Goal: Browse casually

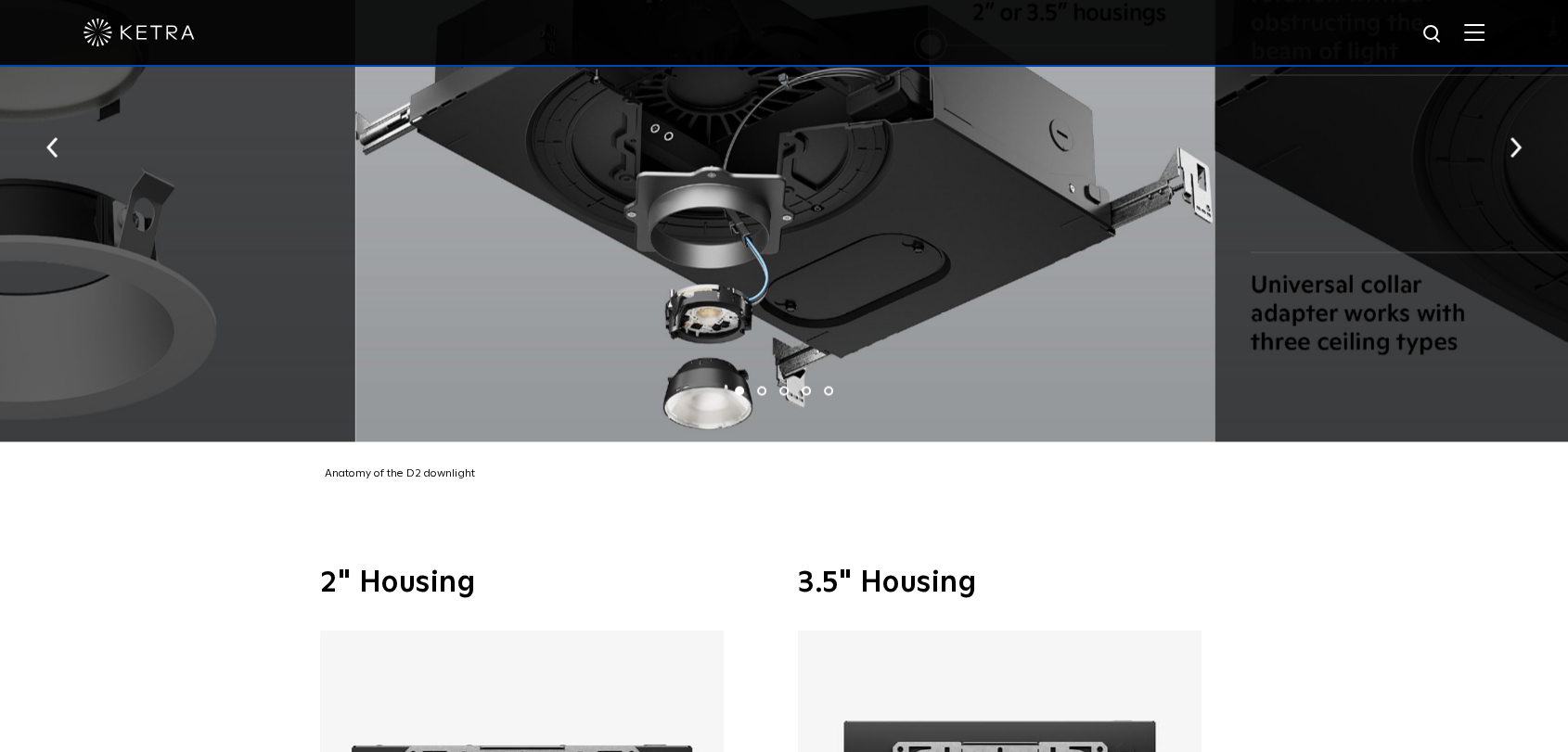
scroll to position [3195, 0]
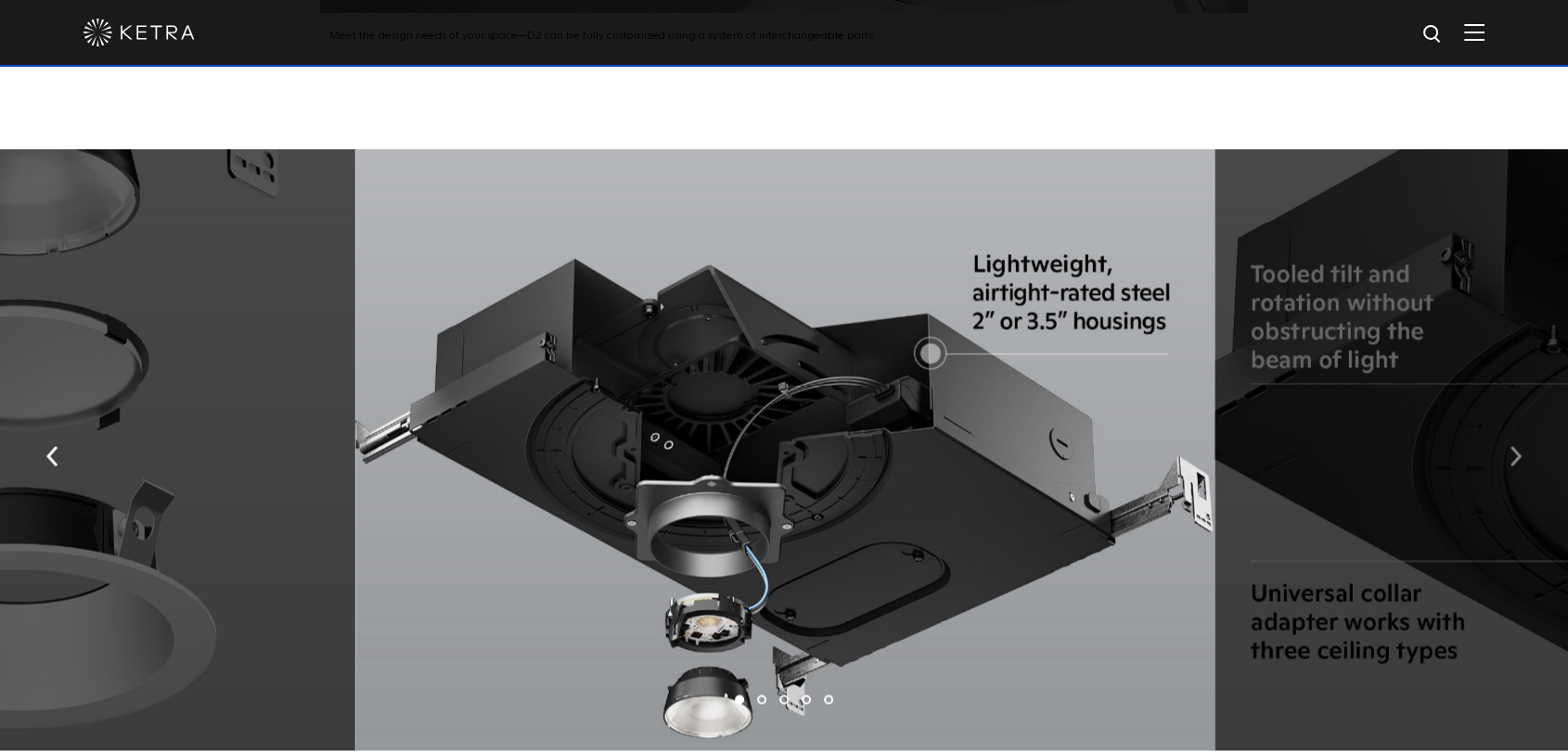
click at [1499, 441] on button "button" at bounding box center [1515, 454] width 40 height 64
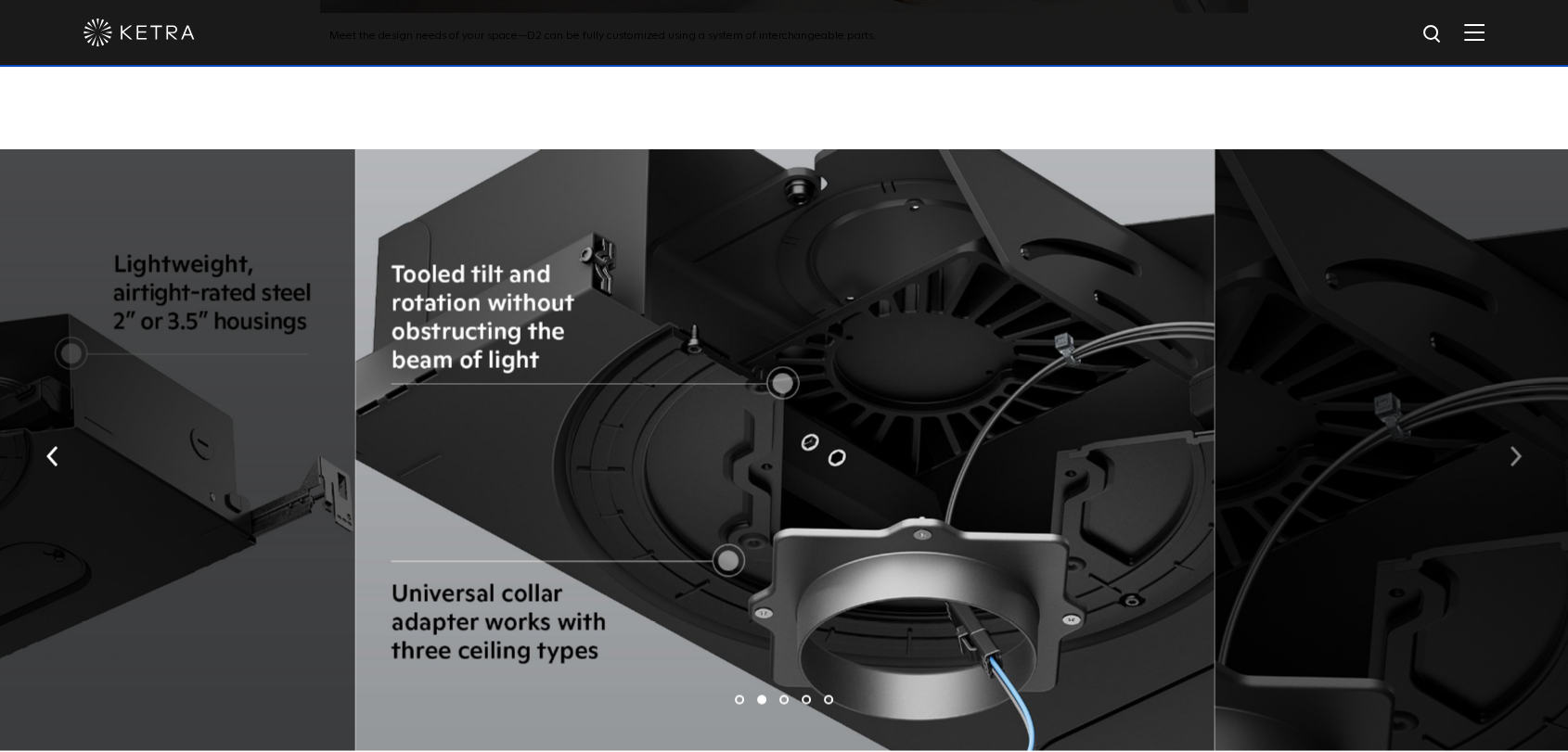
click at [1499, 441] on button "button" at bounding box center [1515, 454] width 40 height 64
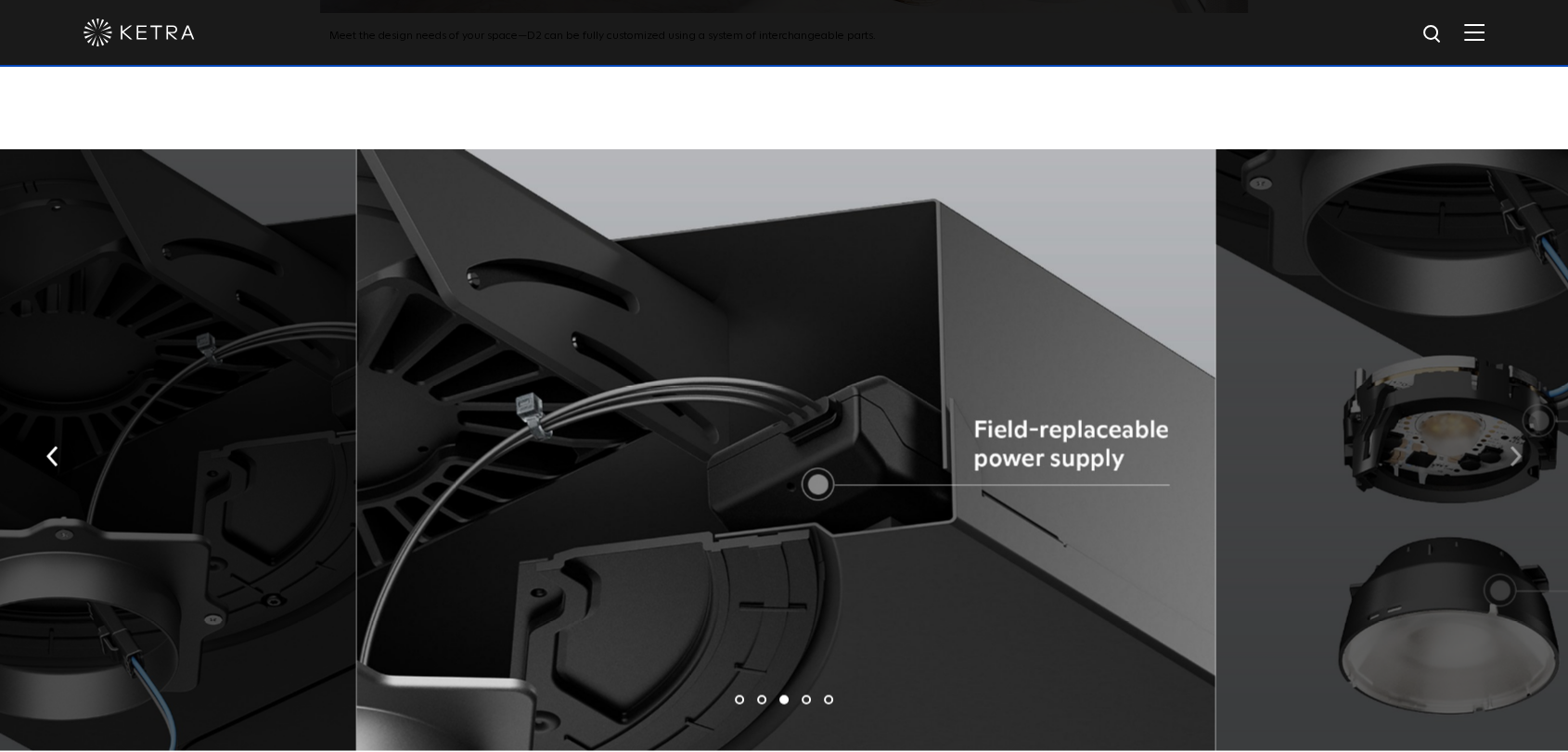
click at [1504, 440] on button "button" at bounding box center [1515, 454] width 40 height 64
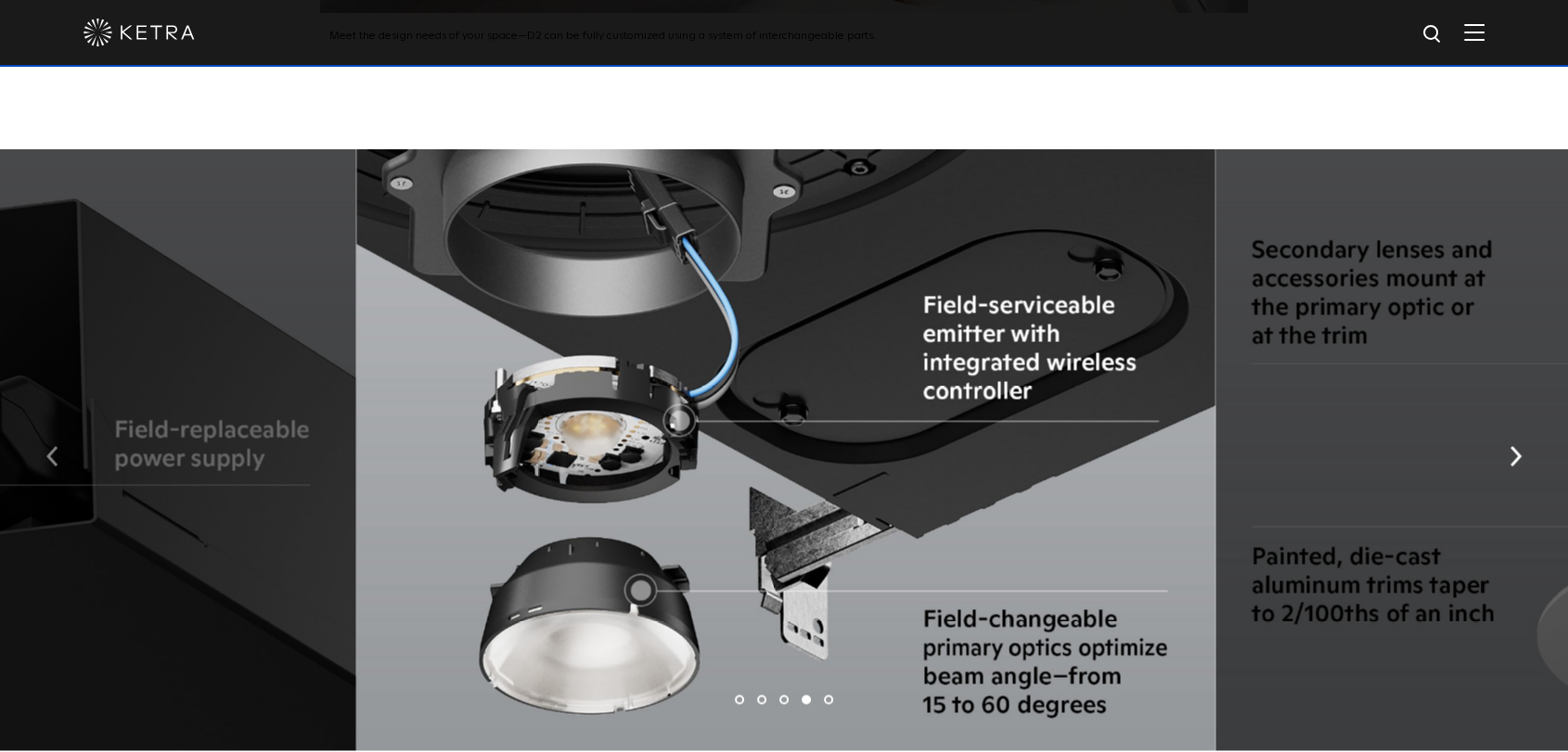
click at [44, 428] on button "button" at bounding box center [52, 454] width 40 height 64
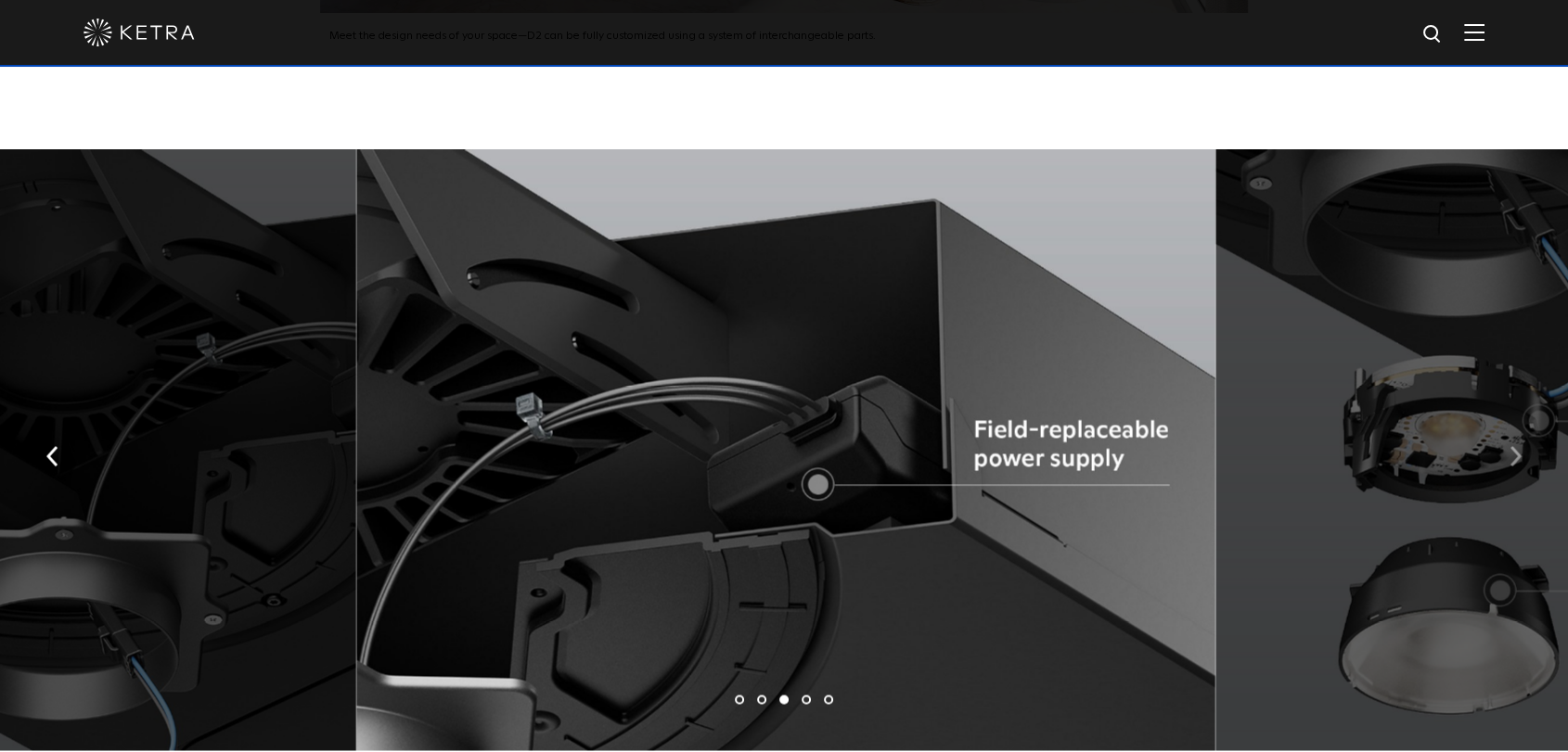
click at [1514, 445] on img "button" at bounding box center [1515, 455] width 12 height 21
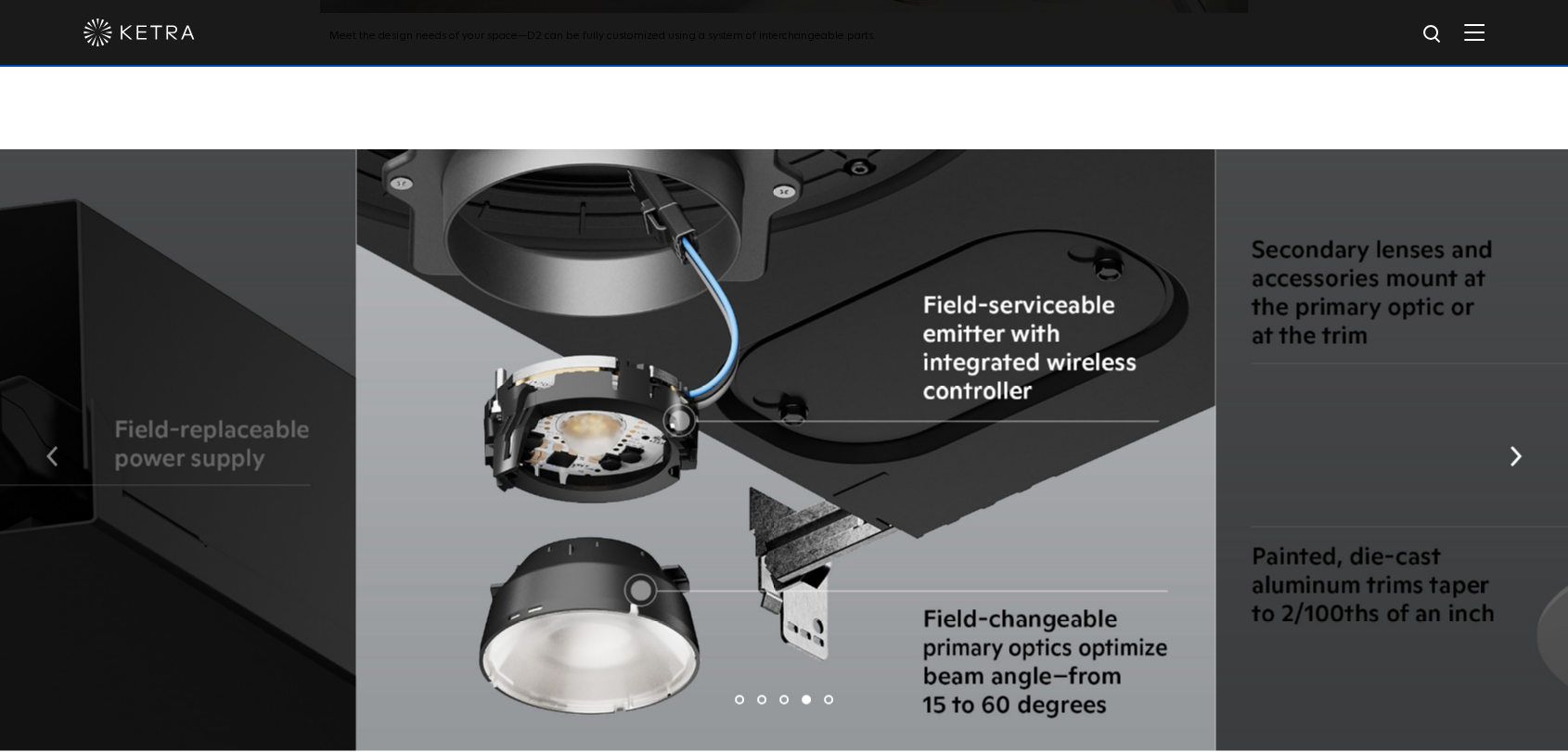
click at [55, 423] on button "button" at bounding box center [52, 454] width 40 height 64
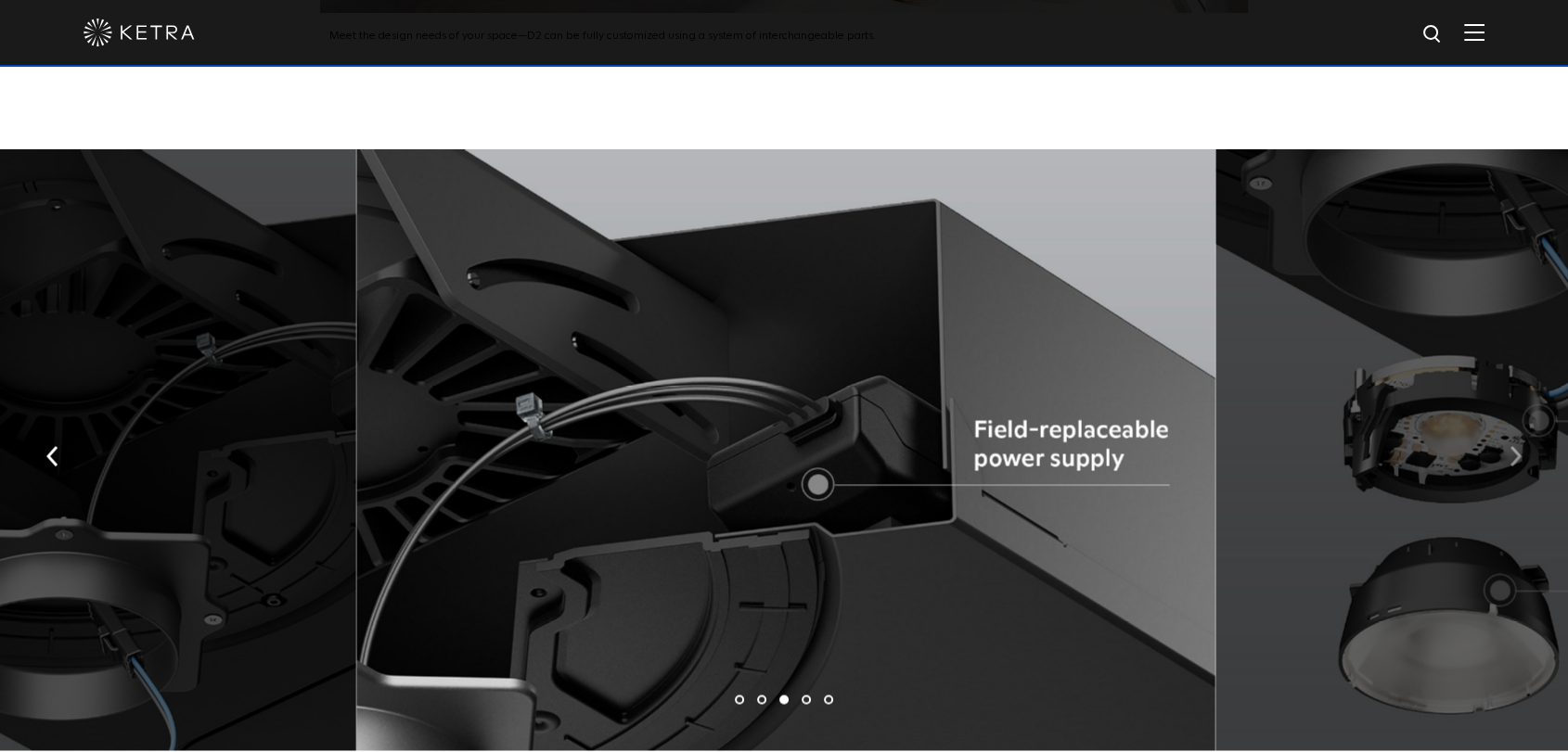
click at [1504, 428] on button "button" at bounding box center [1515, 454] width 40 height 64
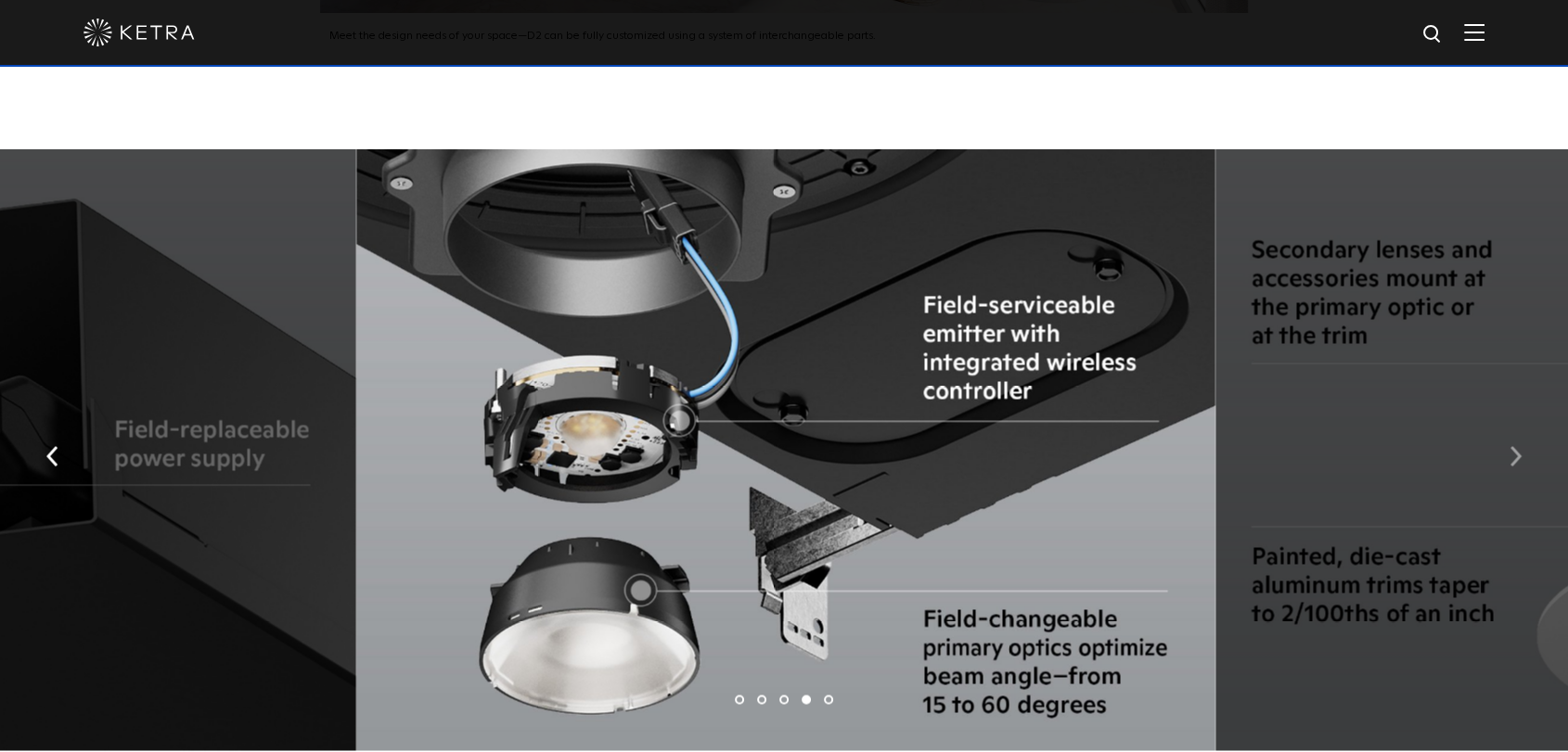
click at [1509, 445] on img "button" at bounding box center [1515, 455] width 12 height 21
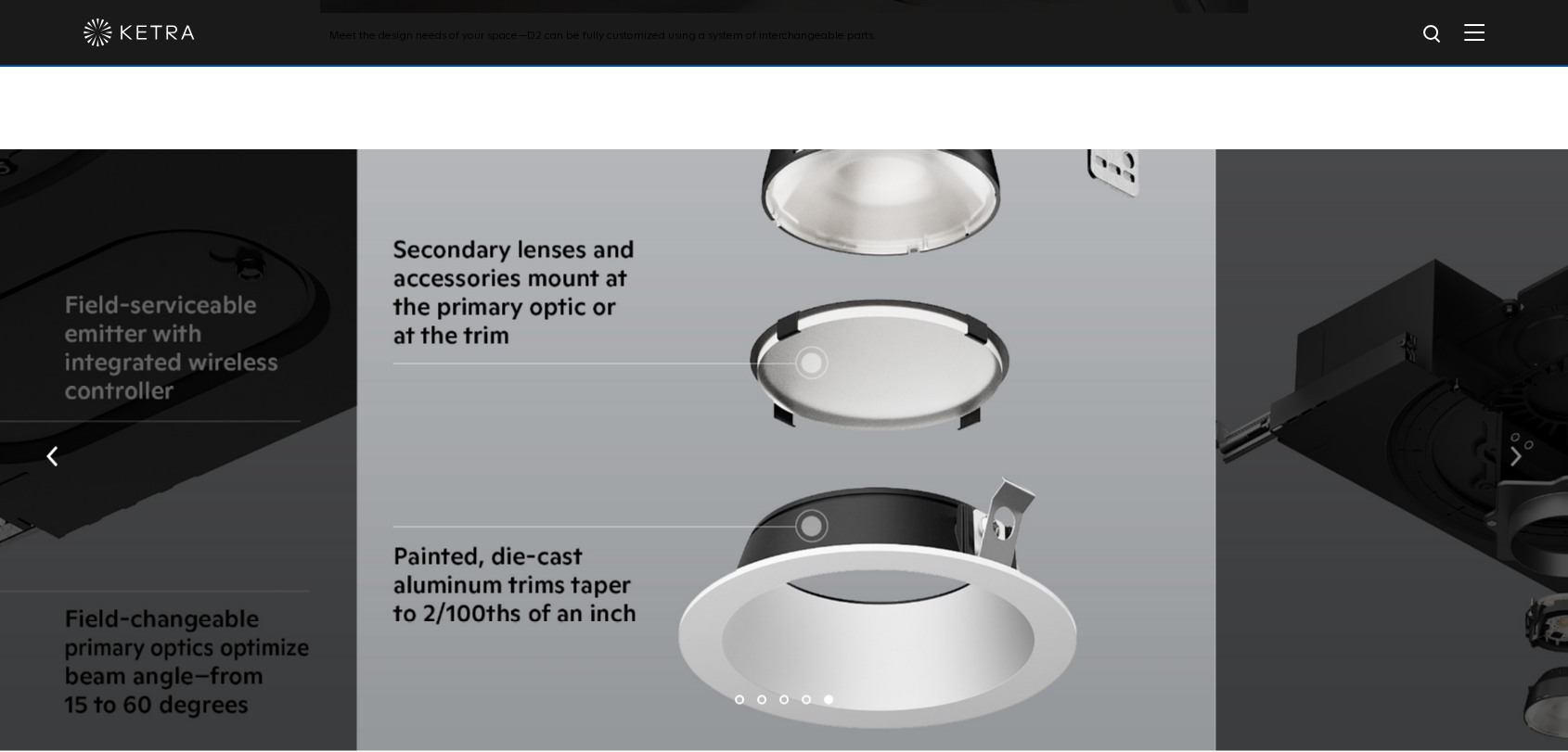
click at [1509, 445] on img "button" at bounding box center [1515, 455] width 12 height 21
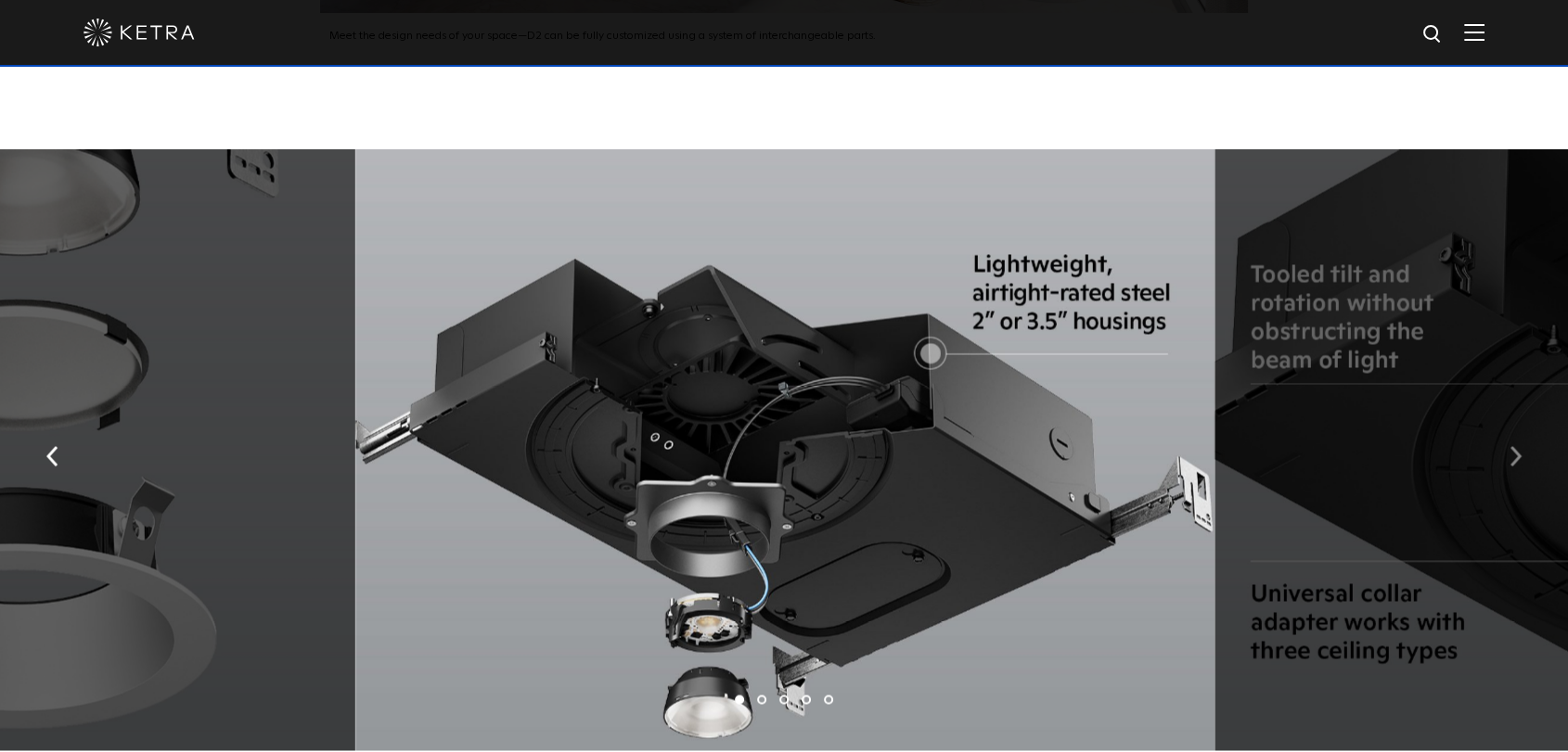
click at [1504, 427] on button "button" at bounding box center [1515, 454] width 40 height 64
